Goal: Information Seeking & Learning: Learn about a topic

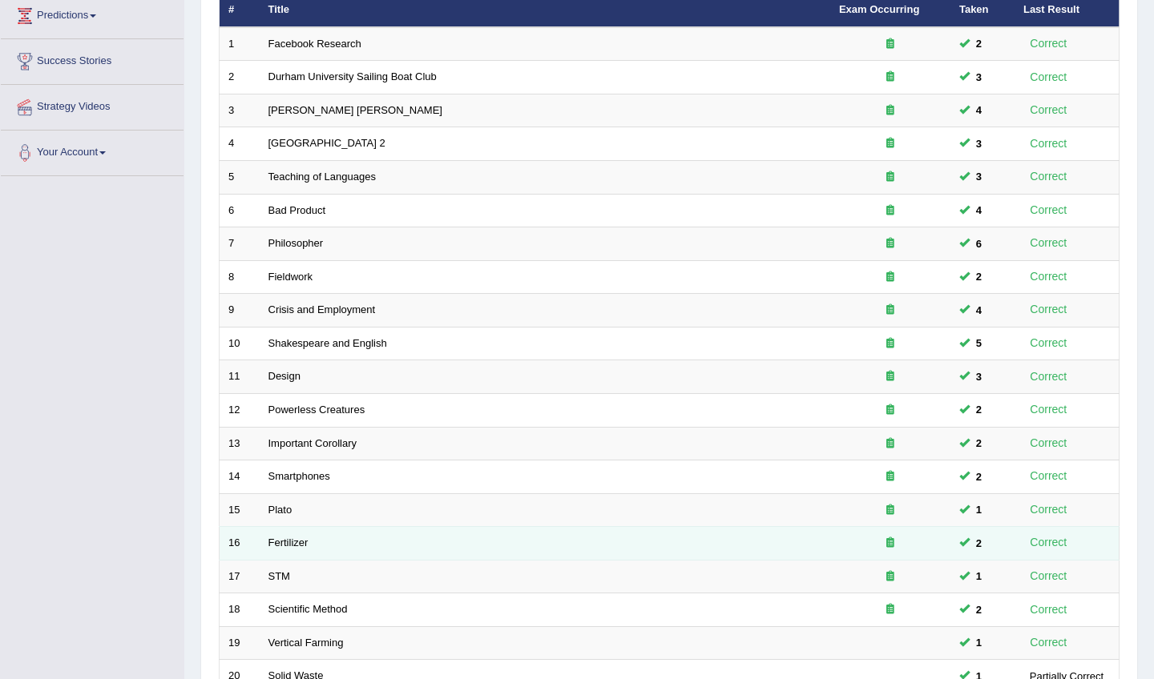
scroll to position [223, 0]
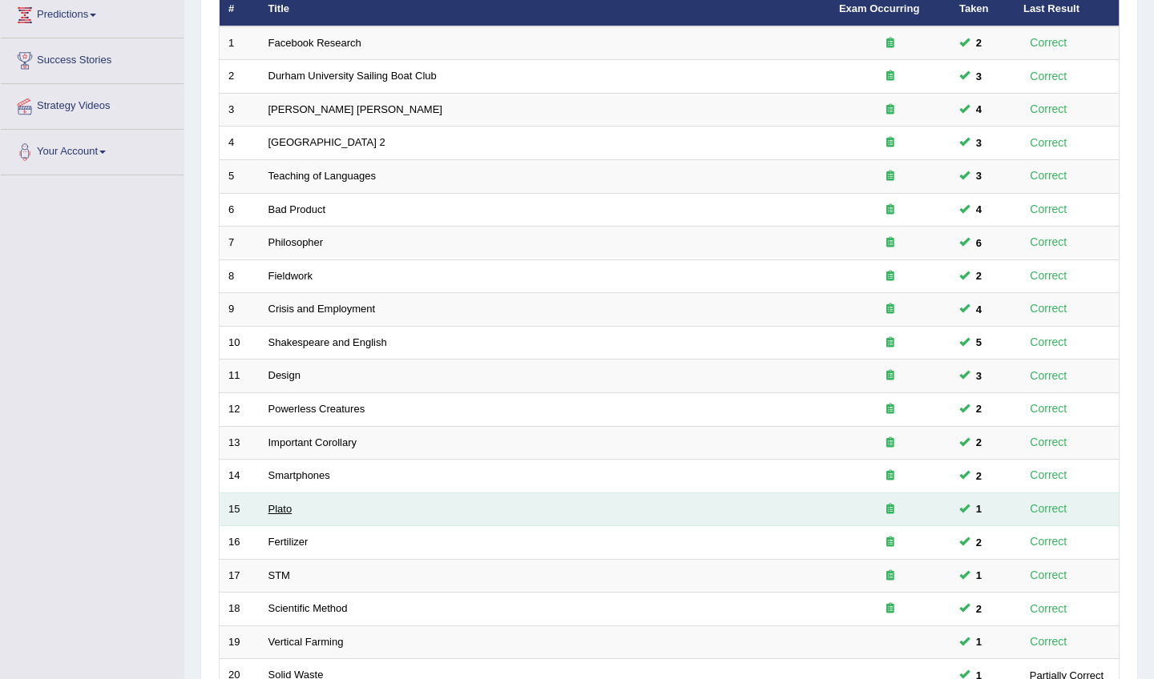
click at [276, 503] on link "Plato" at bounding box center [280, 509] width 24 height 12
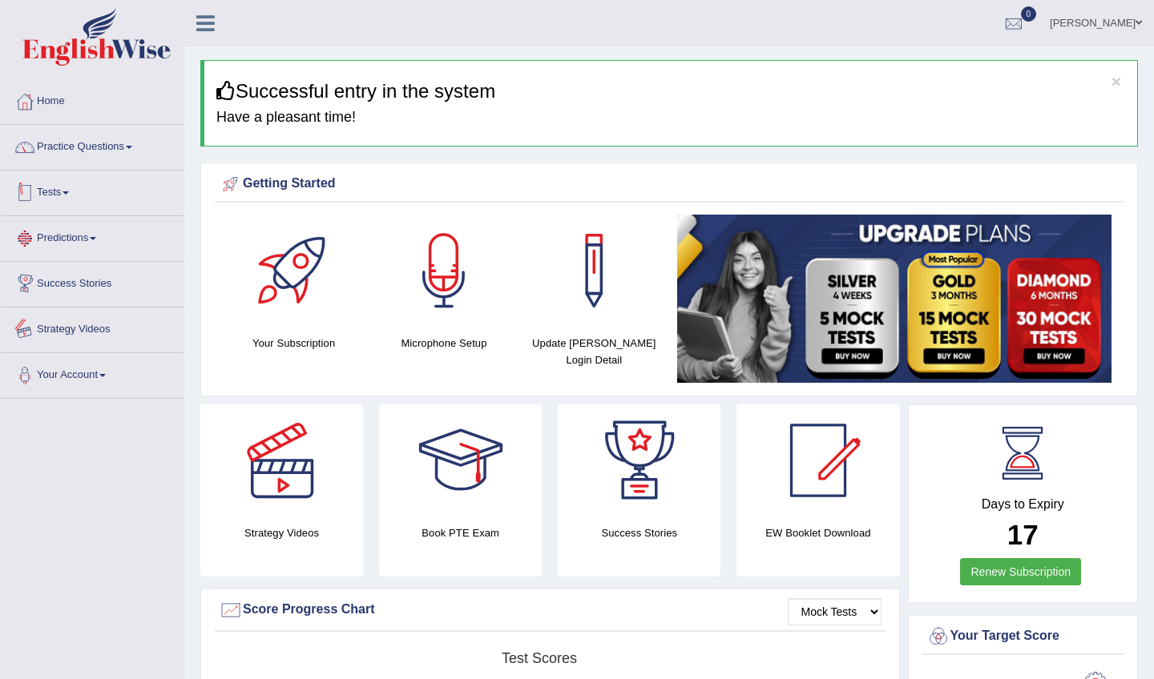
click at [116, 159] on link "Practice Questions" at bounding box center [92, 145] width 183 height 40
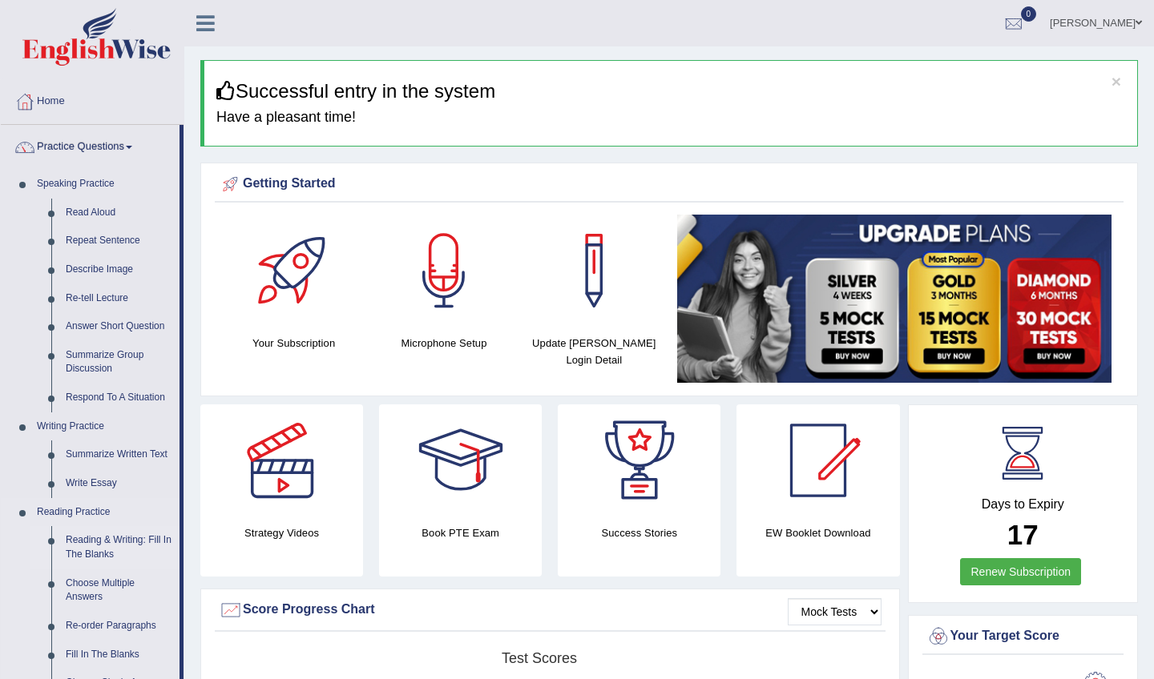
click at [129, 541] on link "Reading & Writing: Fill In The Blanks" at bounding box center [118, 547] width 121 height 42
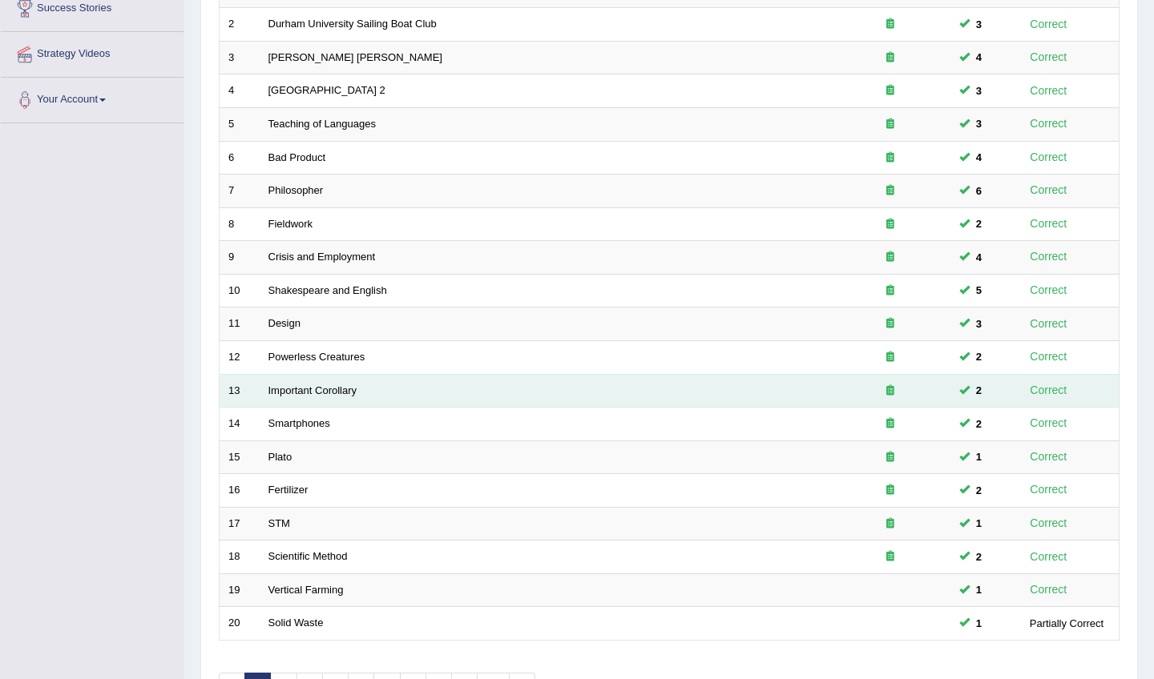
scroll to position [284, 0]
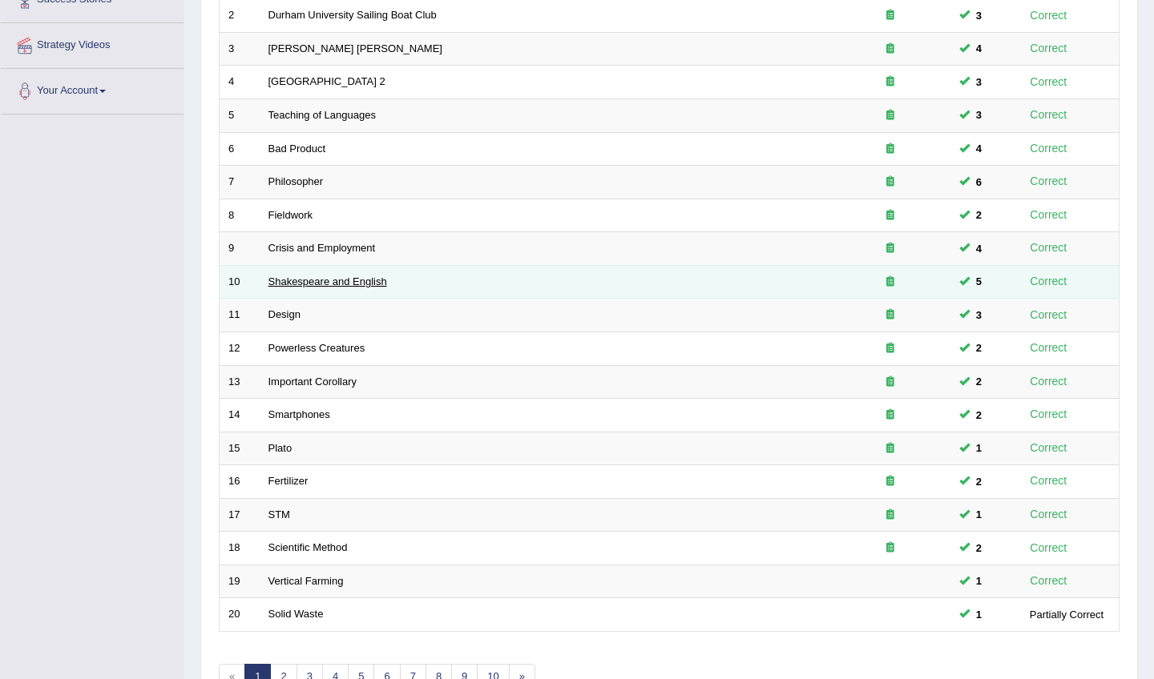
click at [300, 278] on link "Shakespeare and English" at bounding box center [327, 282] width 119 height 12
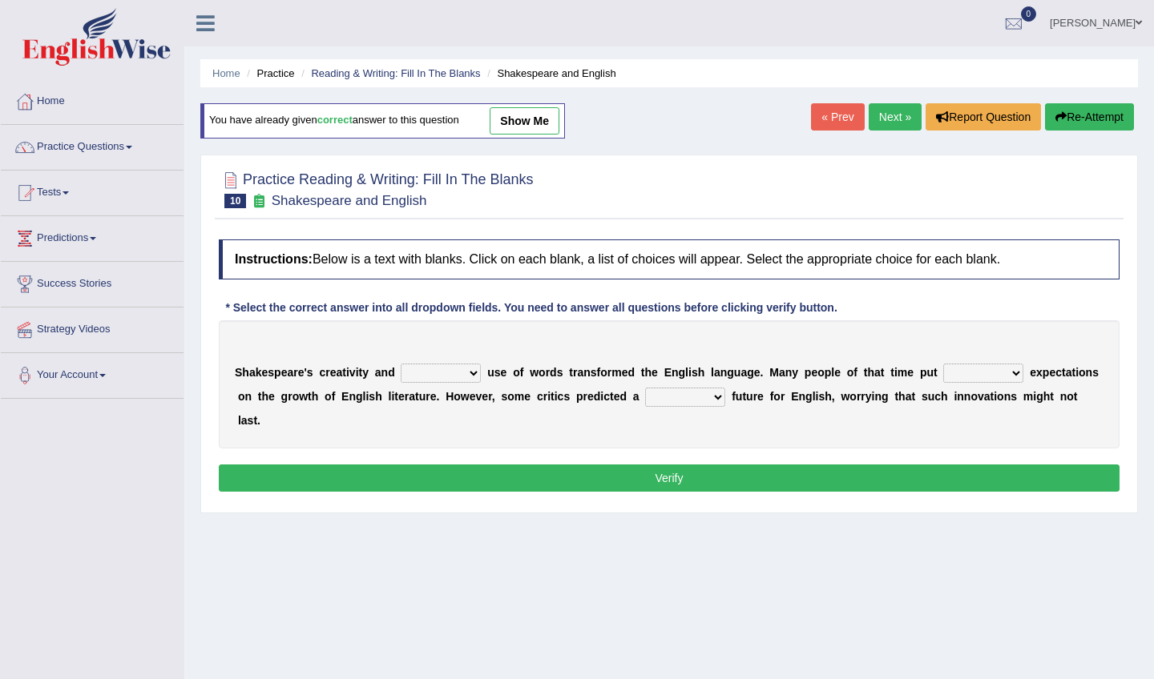
select select "inventive"
select select "high"
click at [475, 385] on div "S h a k e s p e a r e ' s c r e a t i v i t y a n d idealized intensive fancied…" at bounding box center [669, 384] width 900 height 128
select select "daunting"
click at [783, 422] on div "S h a k e s p e a r e ' s c r e a t i v i t y a n d idealized intensive fancied…" at bounding box center [669, 384] width 900 height 128
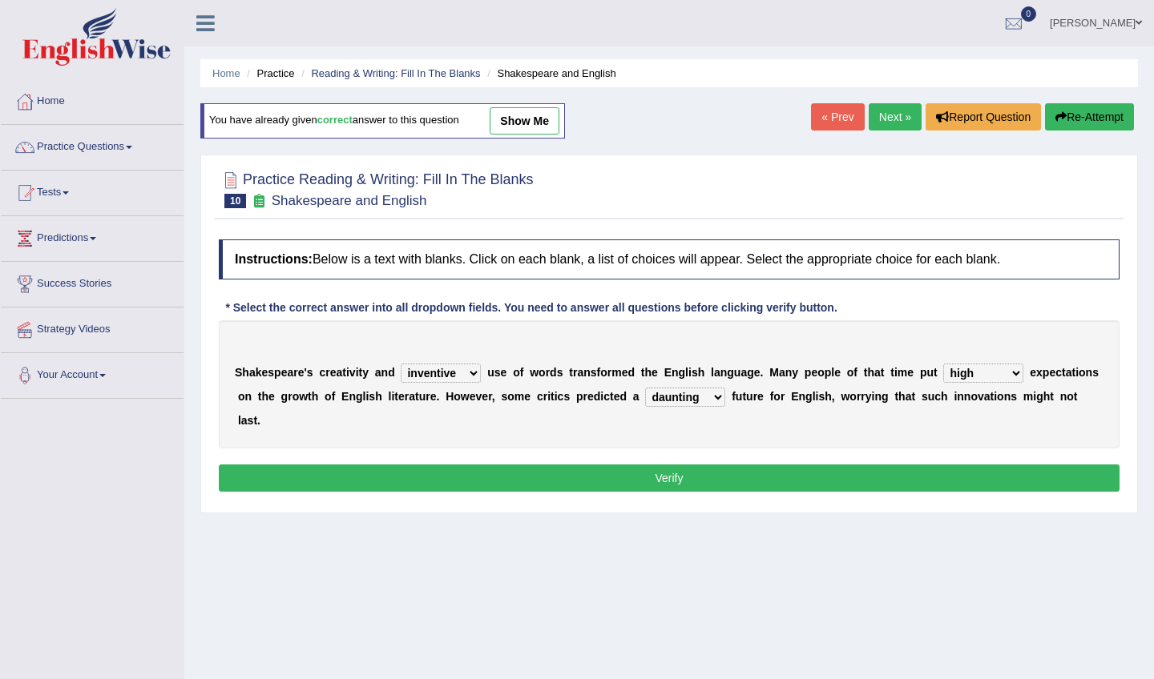
click at [687, 477] on button "Verify" at bounding box center [669, 478] width 900 height 27
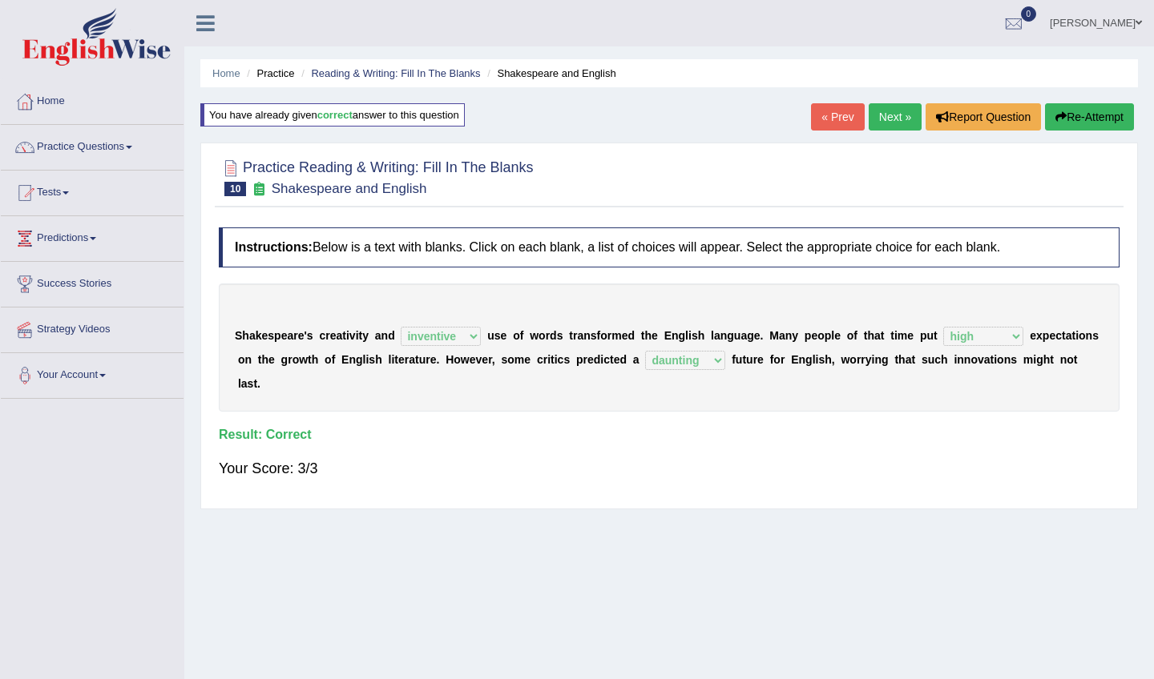
click at [885, 122] on link "Next »" at bounding box center [894, 116] width 53 height 27
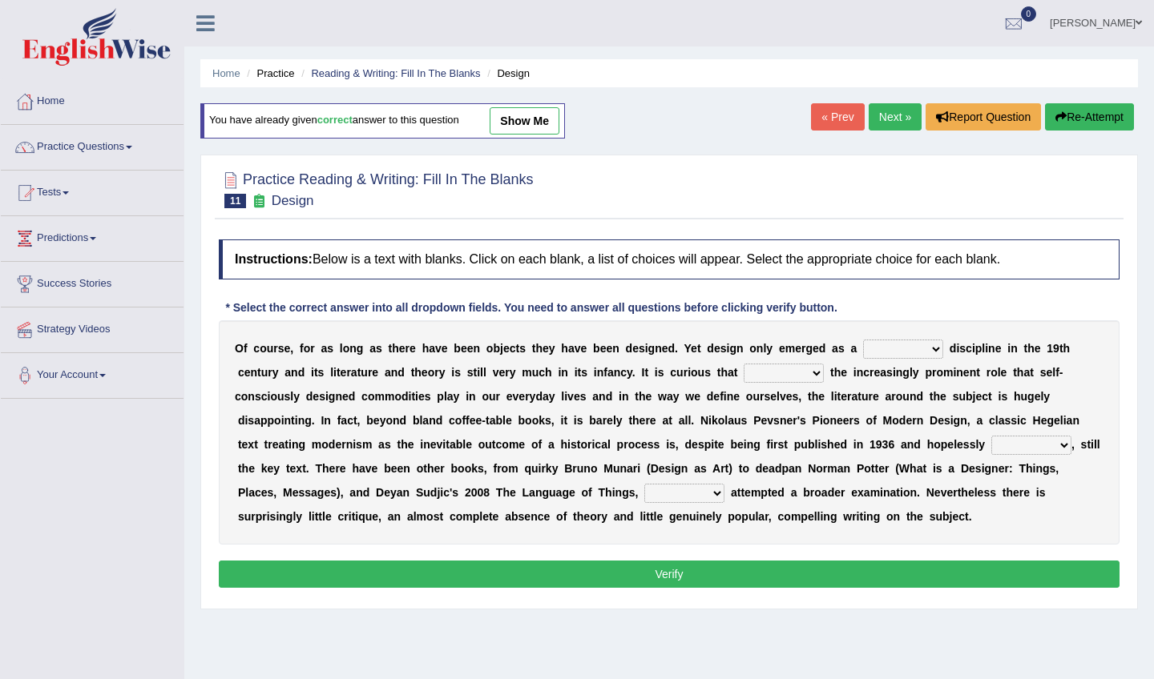
select select "dedicated"
select select "despite"
select select "dated"
select select "which"
click at [683, 583] on button "Verify" at bounding box center [669, 574] width 900 height 27
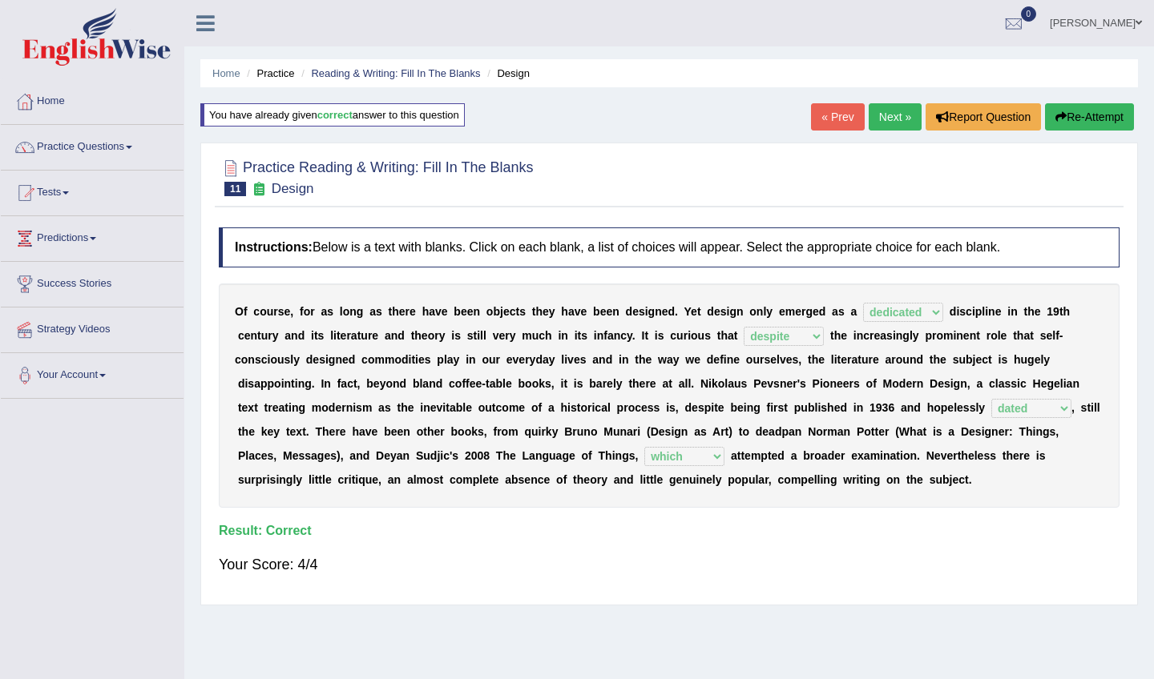
click at [888, 116] on link "Next »" at bounding box center [894, 116] width 53 height 27
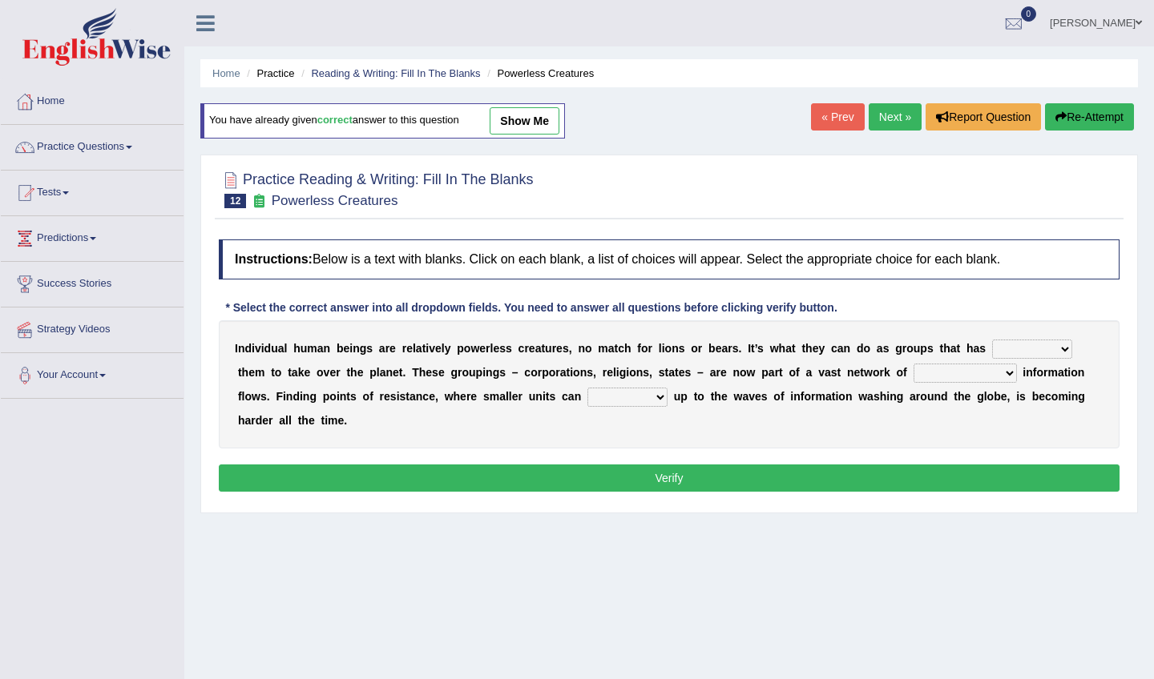
select select "enabled"
select select "interconnected"
select select "stand"
click at [651, 470] on button "Verify" at bounding box center [669, 478] width 900 height 27
